Goal: Information Seeking & Learning: Learn about a topic

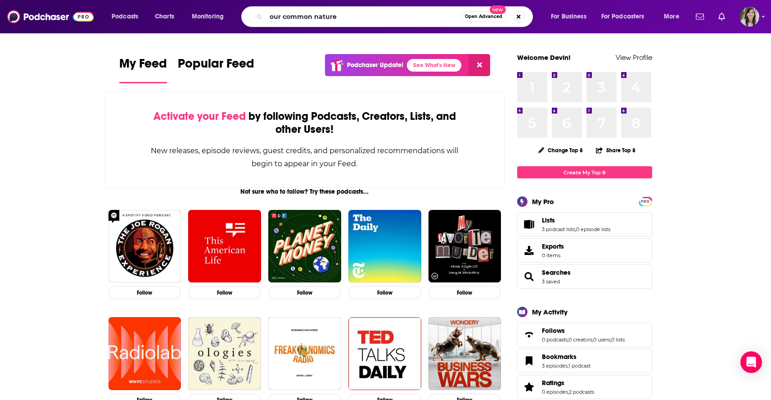
type input "our common nature"
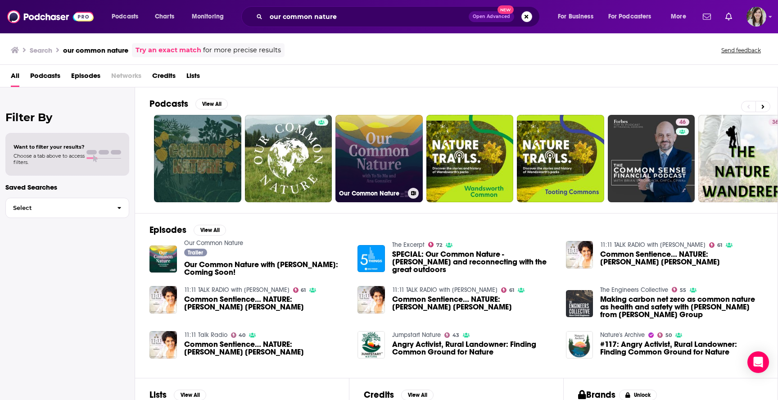
click at [391, 144] on link "Our Common Nature" at bounding box center [378, 158] width 87 height 87
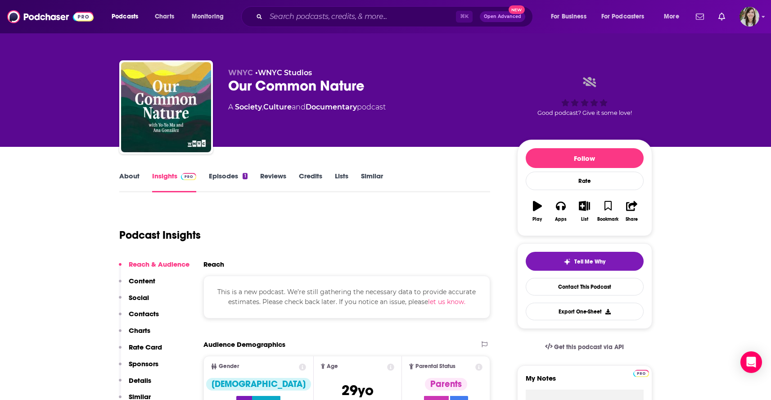
click at [131, 173] on link "About" at bounding box center [129, 181] width 20 height 21
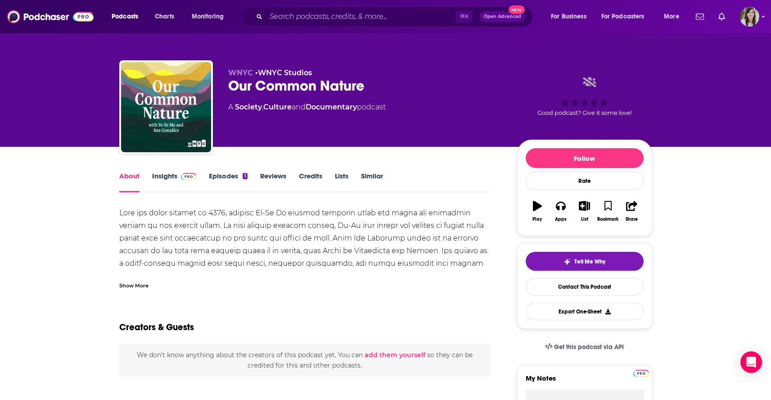
click at [374, 176] on link "Similar" at bounding box center [372, 181] width 22 height 21
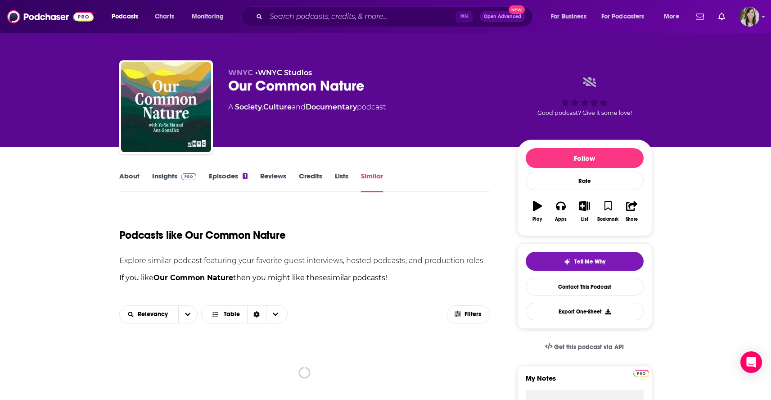
scroll to position [130, 0]
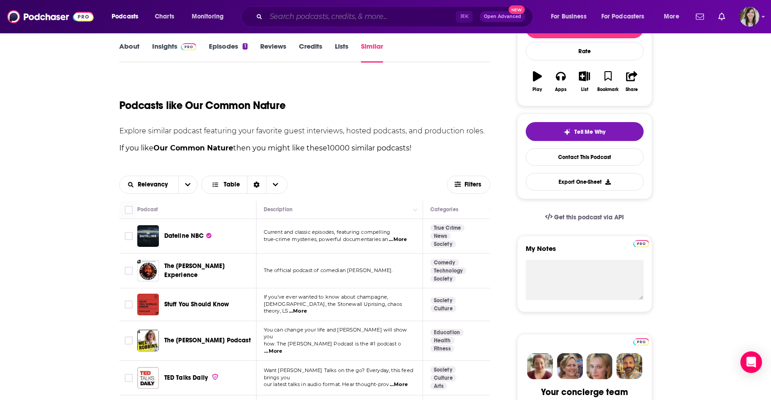
click at [283, 19] on input "Search podcasts, credits, & more..." at bounding box center [361, 16] width 190 height 14
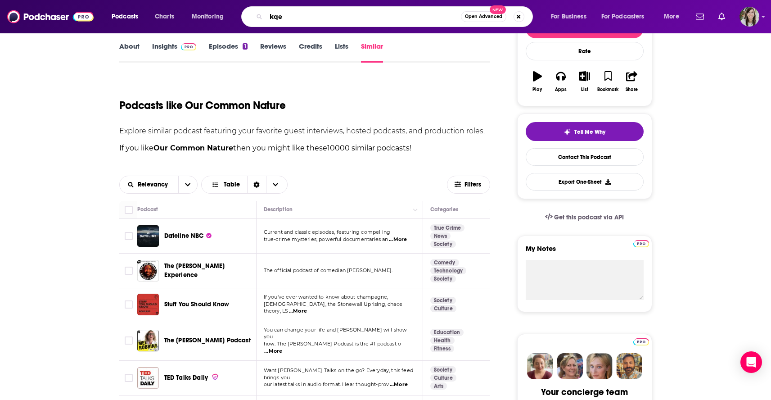
type input "kqed"
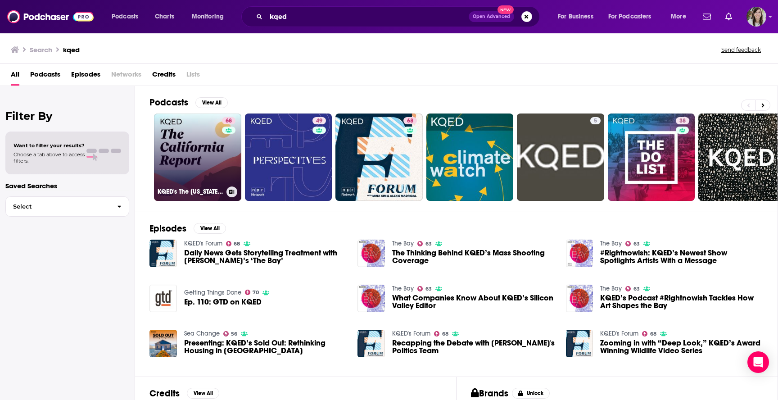
click at [193, 149] on link "68 KQED's The [US_STATE] Report" at bounding box center [197, 156] width 87 height 87
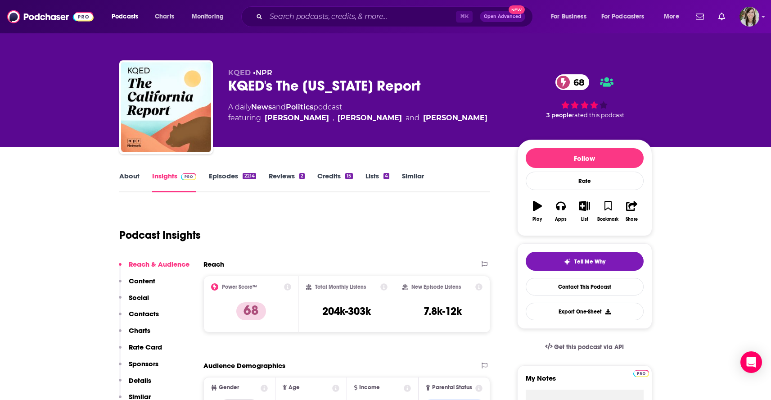
click at [408, 172] on link "Similar" at bounding box center [413, 181] width 22 height 21
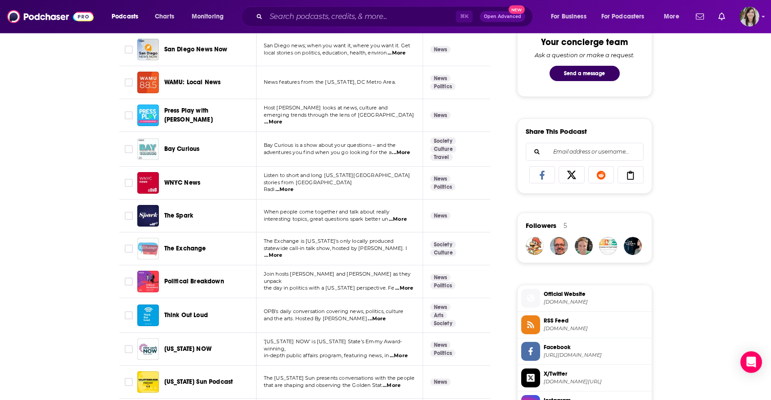
scroll to position [457, 0]
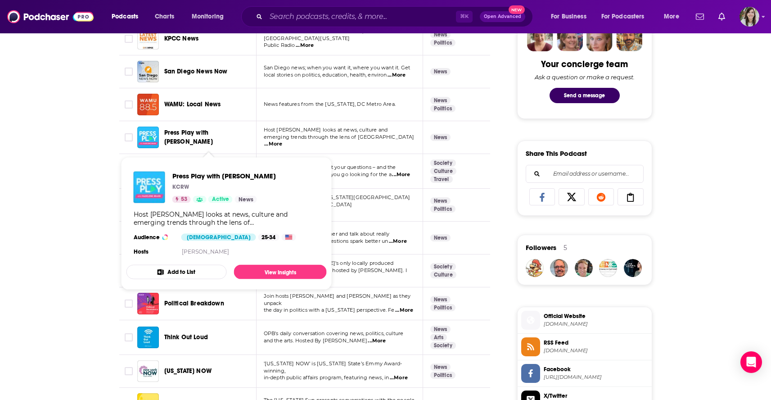
click at [213, 132] on span "Press Play with [PERSON_NAME]" at bounding box center [188, 137] width 49 height 17
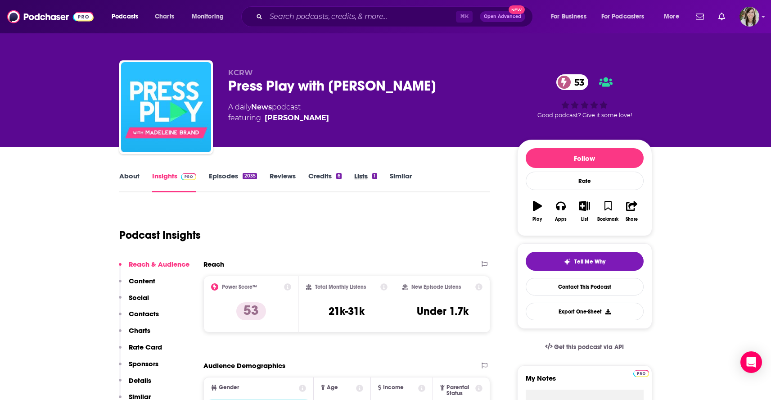
click at [387, 179] on div "Lists 1" at bounding box center [371, 181] width 35 height 21
click at [402, 175] on link "Similar" at bounding box center [401, 181] width 22 height 21
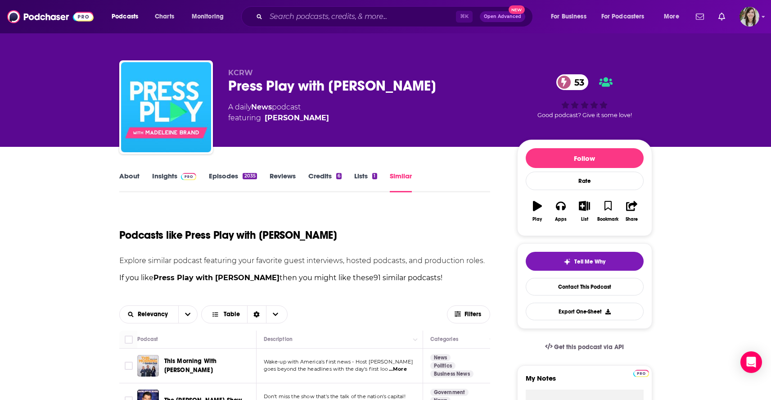
click at [125, 178] on link "About" at bounding box center [129, 181] width 20 height 21
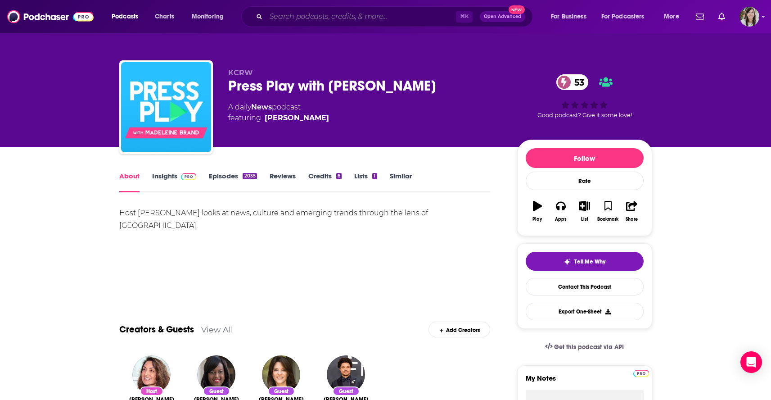
click at [327, 20] on input "Search podcasts, credits, & more..." at bounding box center [361, 16] width 190 height 14
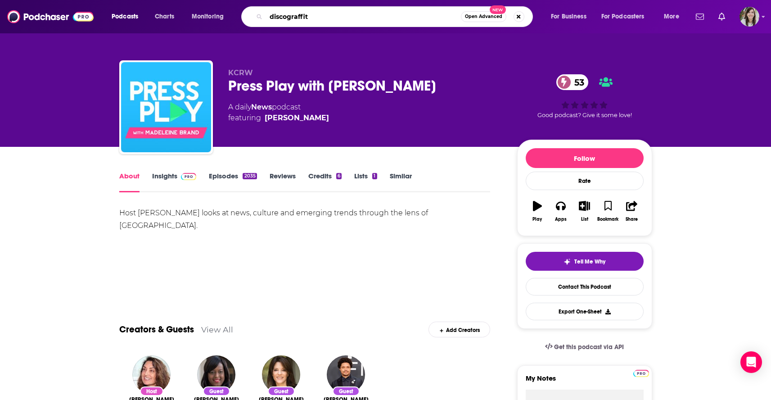
type input "discograffiti"
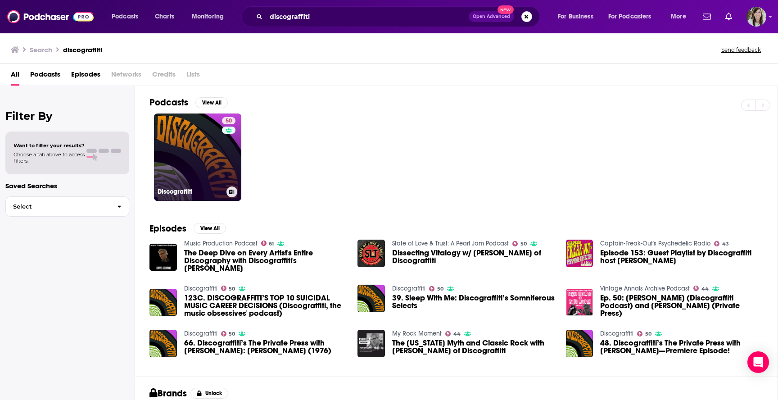
click at [190, 166] on link "50 Discograffiti" at bounding box center [197, 156] width 87 height 87
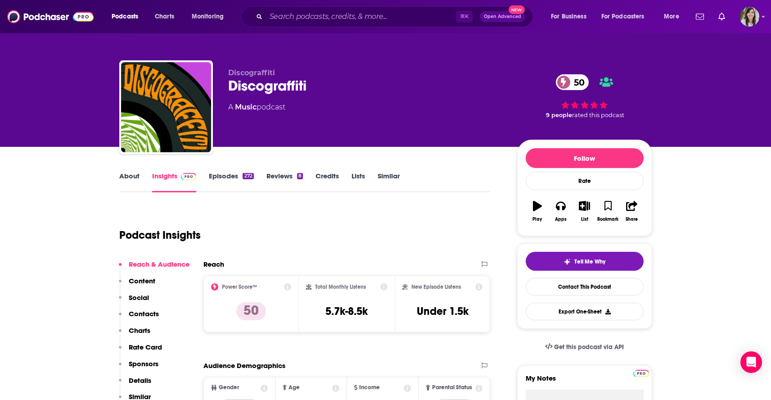
click at [132, 183] on link "About" at bounding box center [129, 181] width 20 height 21
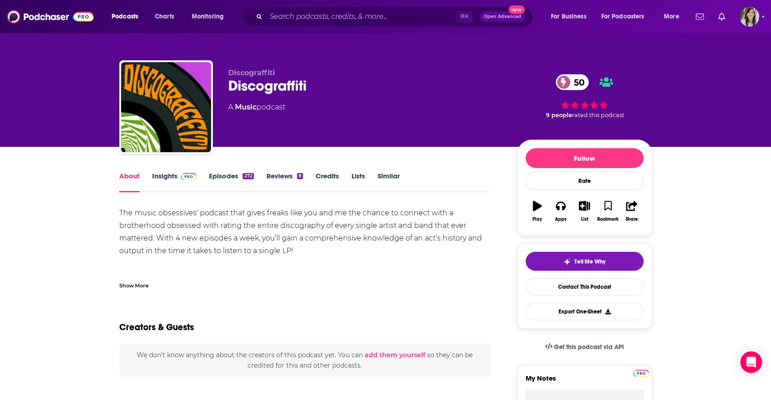
click at [132, 283] on div "Show More" at bounding box center [133, 284] width 29 height 9
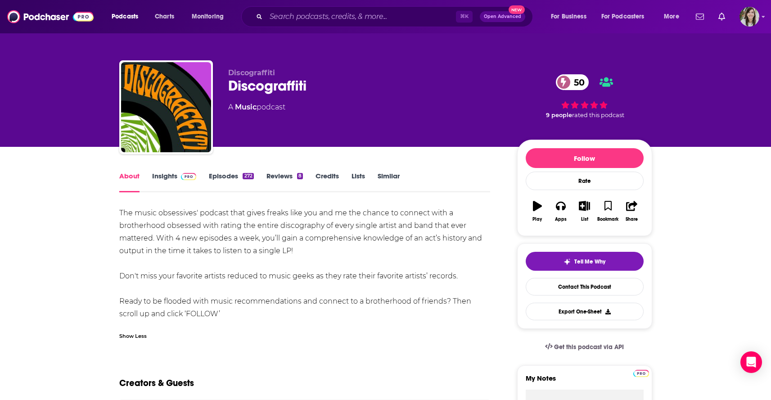
click at [225, 177] on link "Episodes 272" at bounding box center [231, 181] width 45 height 21
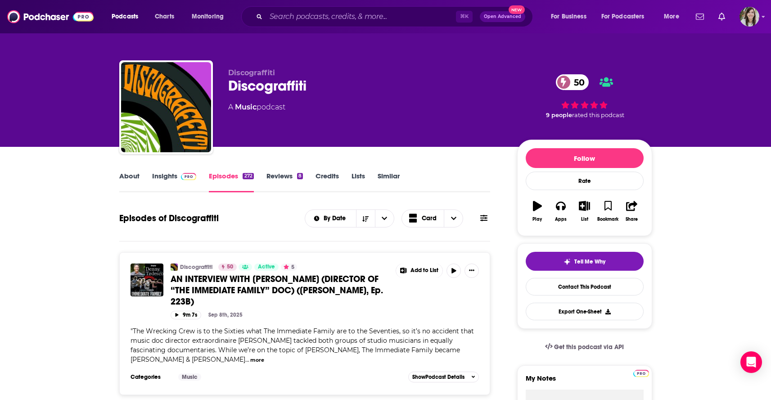
click at [388, 179] on link "Similar" at bounding box center [389, 181] width 22 height 21
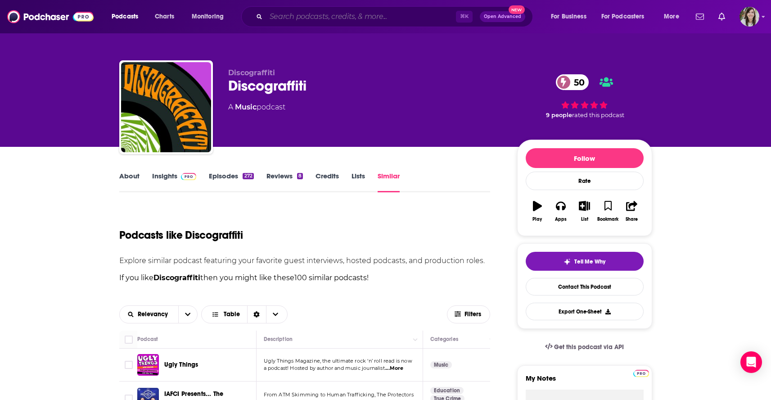
click at [310, 21] on input "Search podcasts, credits, & more..." at bounding box center [361, 16] width 190 height 14
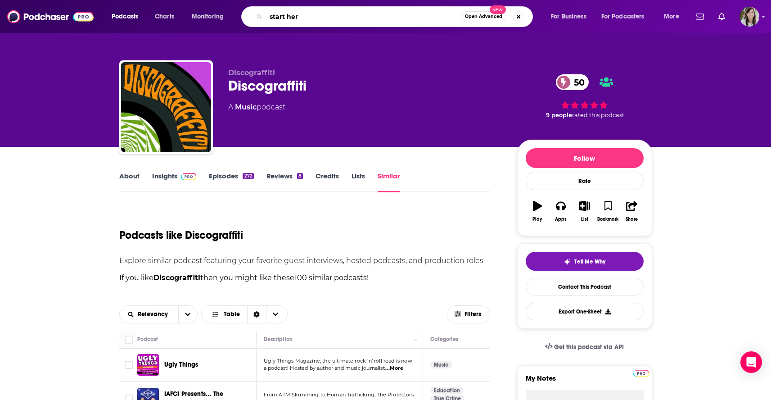
type input "start here"
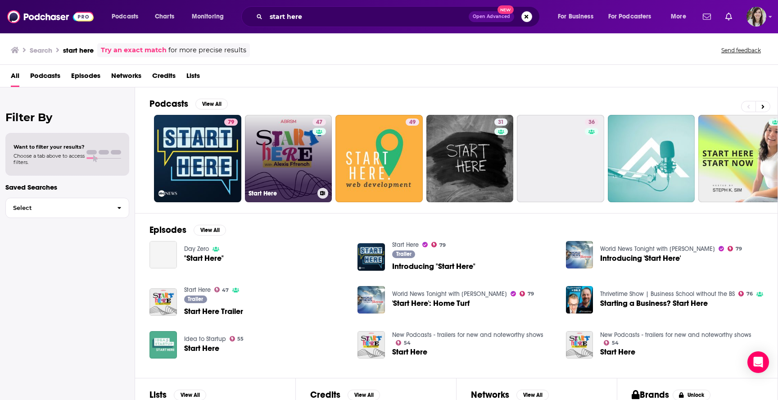
click at [281, 146] on link "47 Start Here" at bounding box center [288, 158] width 87 height 87
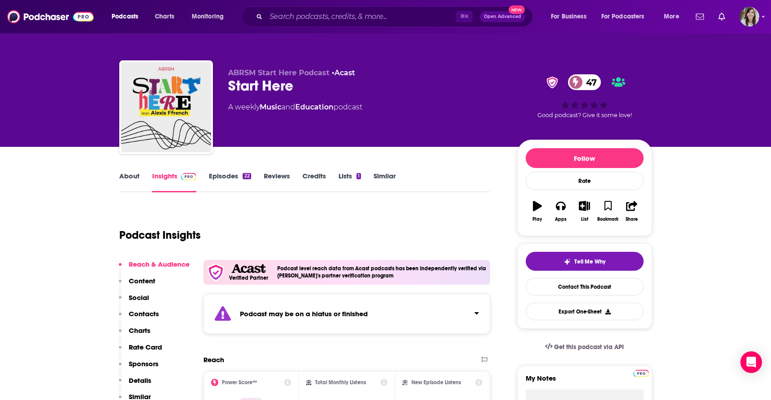
click at [129, 173] on link "About" at bounding box center [129, 181] width 20 height 21
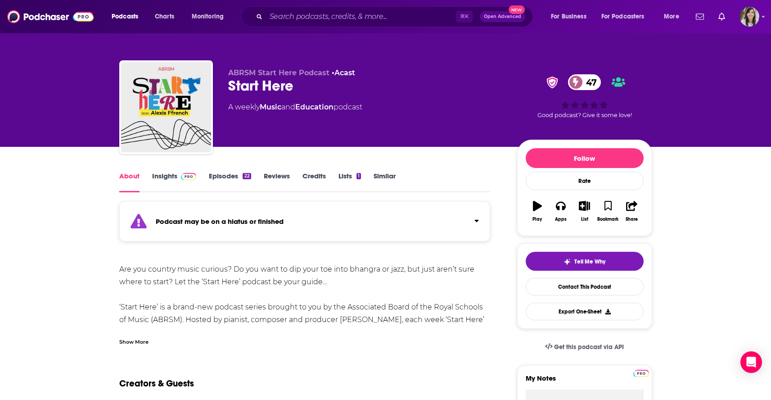
drag, startPoint x: 389, startPoint y: 178, endPoint x: 374, endPoint y: 175, distance: 15.3
click at [389, 178] on link "Similar" at bounding box center [384, 181] width 22 height 21
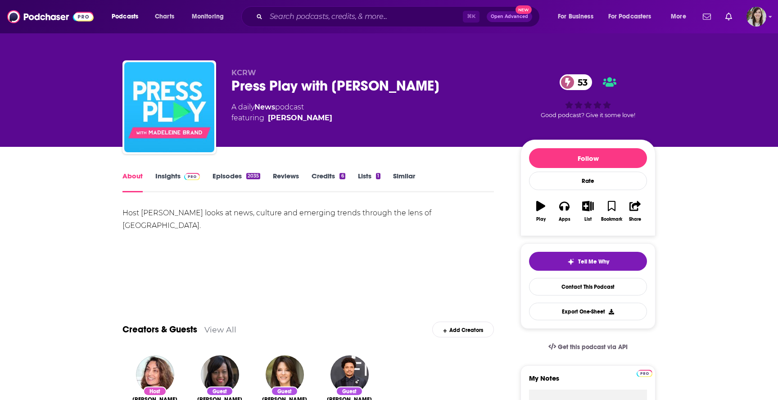
click at [223, 182] on link "Episodes 2035" at bounding box center [236, 181] width 48 height 21
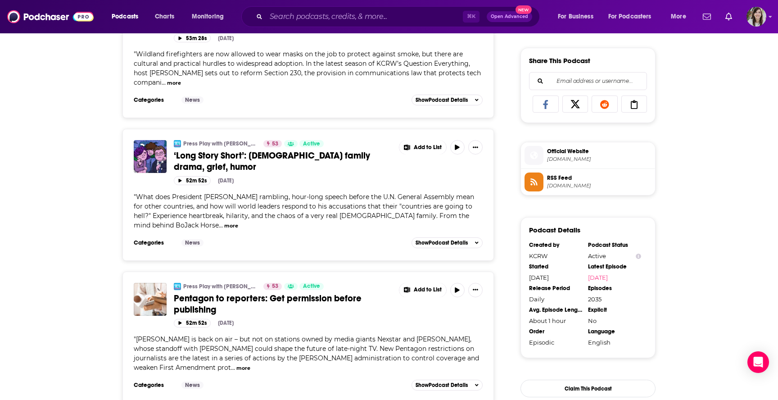
scroll to position [551, 0]
click at [449, 147] on div "Add to List" at bounding box center [437, 146] width 90 height 14
click at [458, 149] on icon "button" at bounding box center [457, 146] width 4 height 5
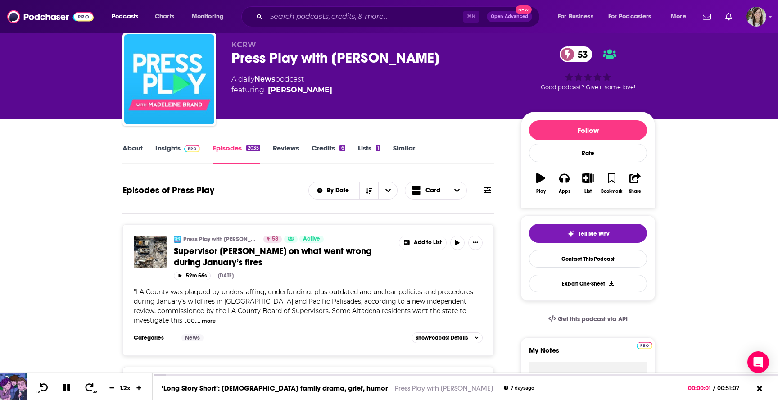
scroll to position [0, 0]
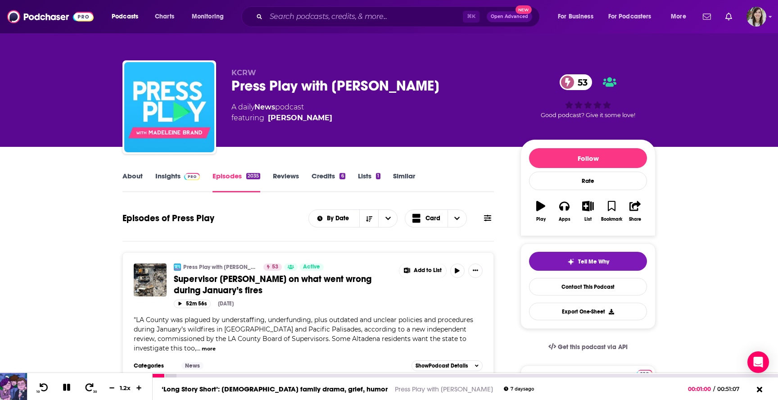
click at [66, 386] on icon at bounding box center [66, 386] width 7 height 7
click at [65, 388] on icon at bounding box center [67, 386] width 8 height 9
click at [130, 176] on link "About" at bounding box center [132, 181] width 20 height 21
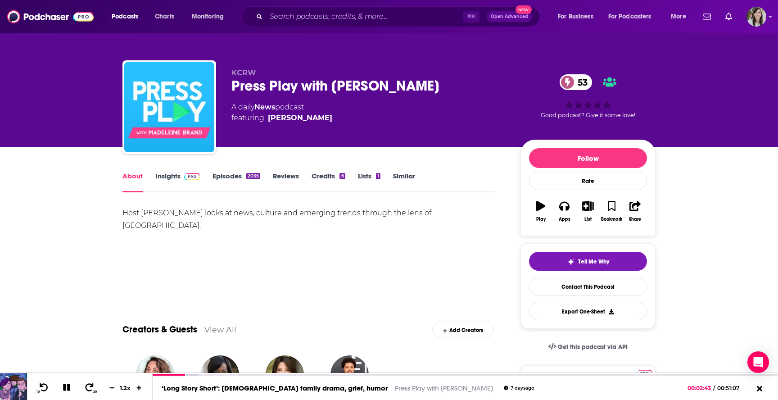
click at [230, 178] on link "Episodes 2035" at bounding box center [236, 181] width 48 height 21
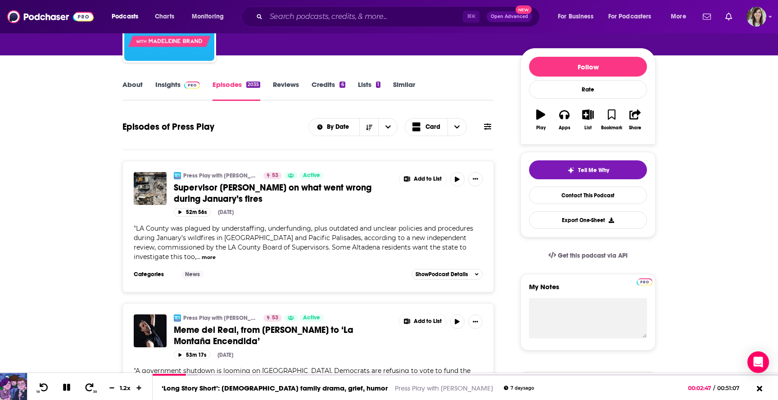
scroll to position [99, 0]
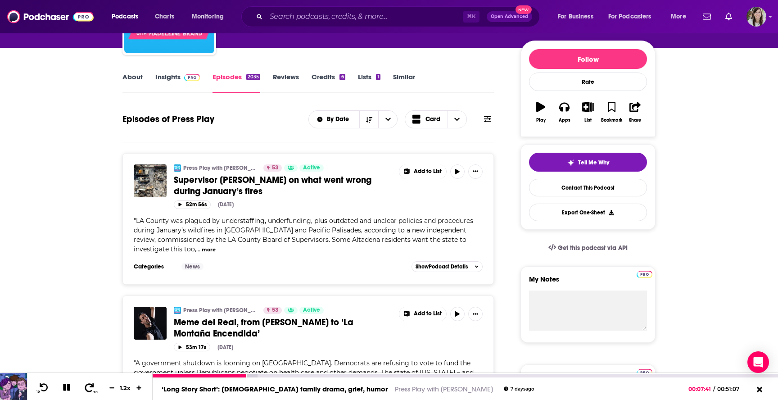
click at [85, 385] on icon at bounding box center [89, 386] width 11 height 9
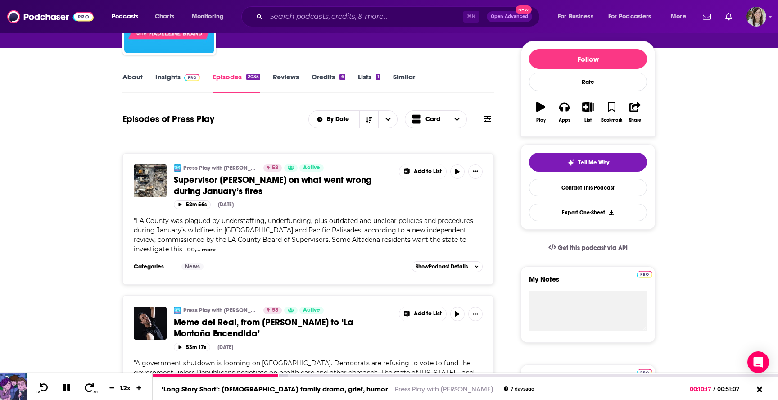
click at [85, 385] on icon at bounding box center [89, 386] width 11 height 9
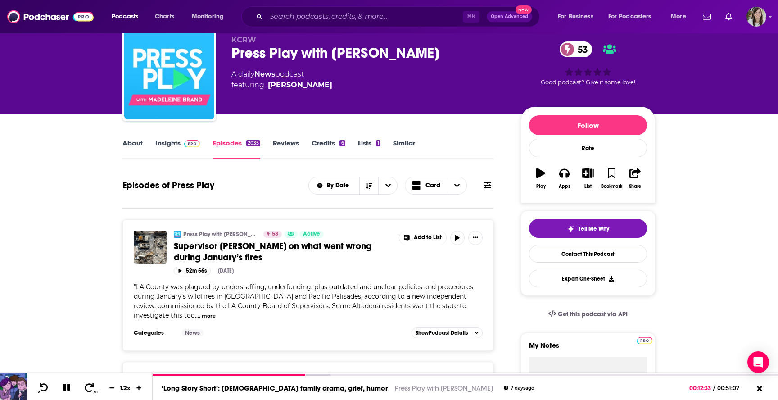
scroll to position [24, 0]
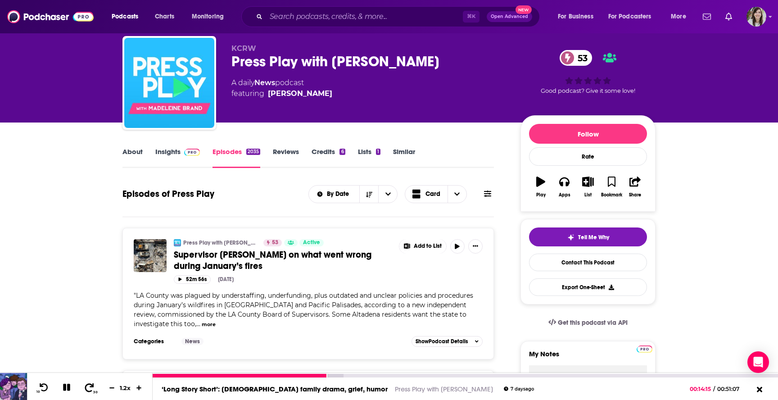
click at [85, 384] on icon at bounding box center [89, 386] width 9 height 9
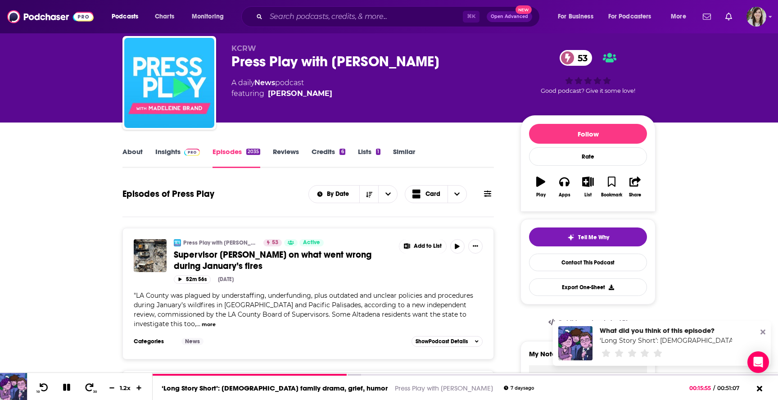
click at [764, 333] on icon at bounding box center [762, 331] width 5 height 5
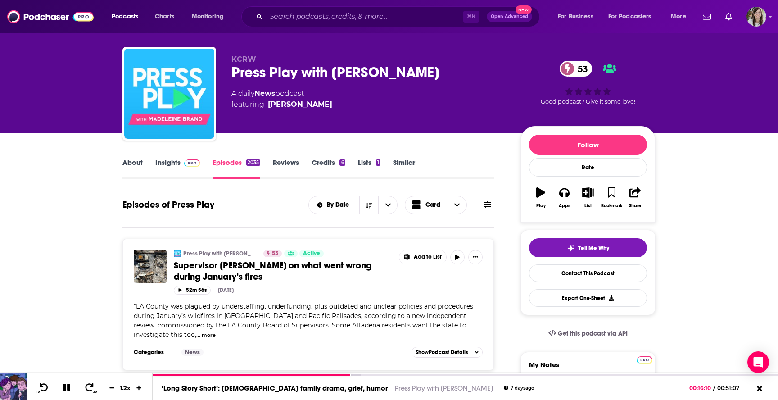
scroll to position [0, 0]
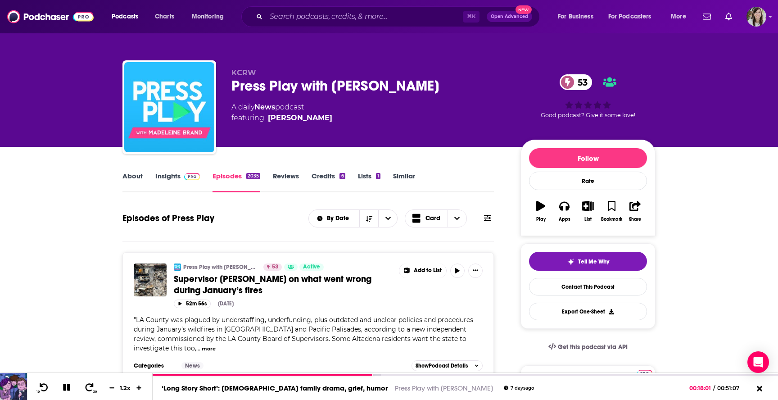
click at [136, 179] on link "About" at bounding box center [132, 181] width 20 height 21
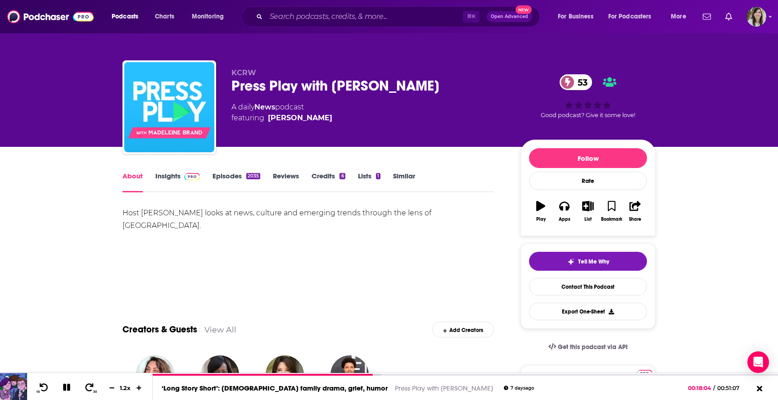
click at [225, 216] on div "Host [PERSON_NAME] looks at news, culture and emerging trends through the lens …" at bounding box center [307, 219] width 371 height 25
click at [244, 216] on div "Host [PERSON_NAME] looks at news, culture and emerging trends through the lens …" at bounding box center [307, 219] width 371 height 25
